Goal: Use online tool/utility: Utilize a website feature to perform a specific function

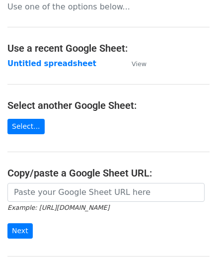
scroll to position [99, 0]
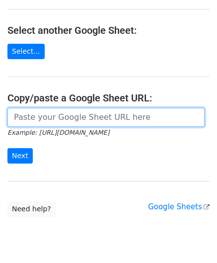
click at [38, 115] on input "url" at bounding box center [105, 117] width 197 height 19
paste input "https://docs.google.com/spreadsheets/d/1JN6AqD33CSws6_hpbAkfuuJpcWRUrNoKWKOVeW2…"
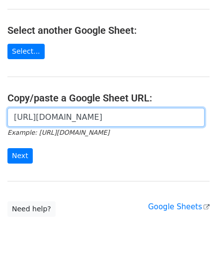
scroll to position [0, 230]
type input "https://docs.google.com/spreadsheets/d/1JN6AqD33CSws6_hpbAkfuuJpcWRUrNoKWKOVeW2…"
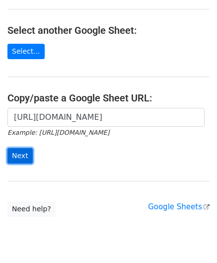
click at [21, 155] on input "Next" at bounding box center [19, 155] width 25 height 15
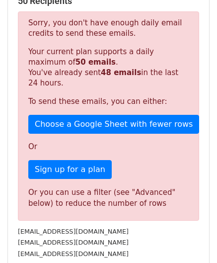
scroll to position [336, 0]
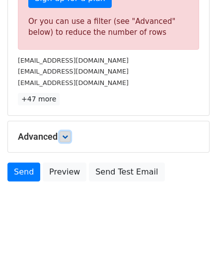
click at [63, 133] on link at bounding box center [65, 136] width 11 height 11
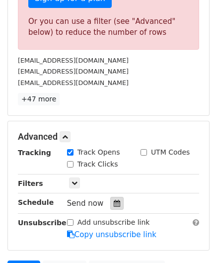
click at [114, 200] on icon at bounding box center [117, 203] width 6 height 7
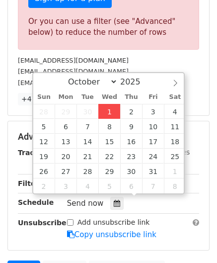
type input "[DATE] 12:00"
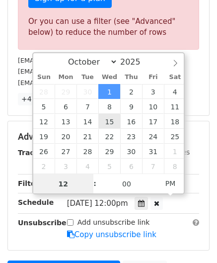
paste input "6"
type input "6"
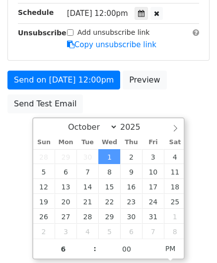
type input "[DATE] 18:00"
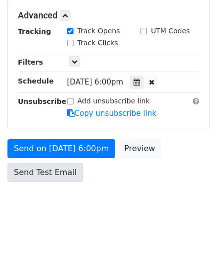
scroll to position [456, 0]
